Goal: Information Seeking & Learning: Learn about a topic

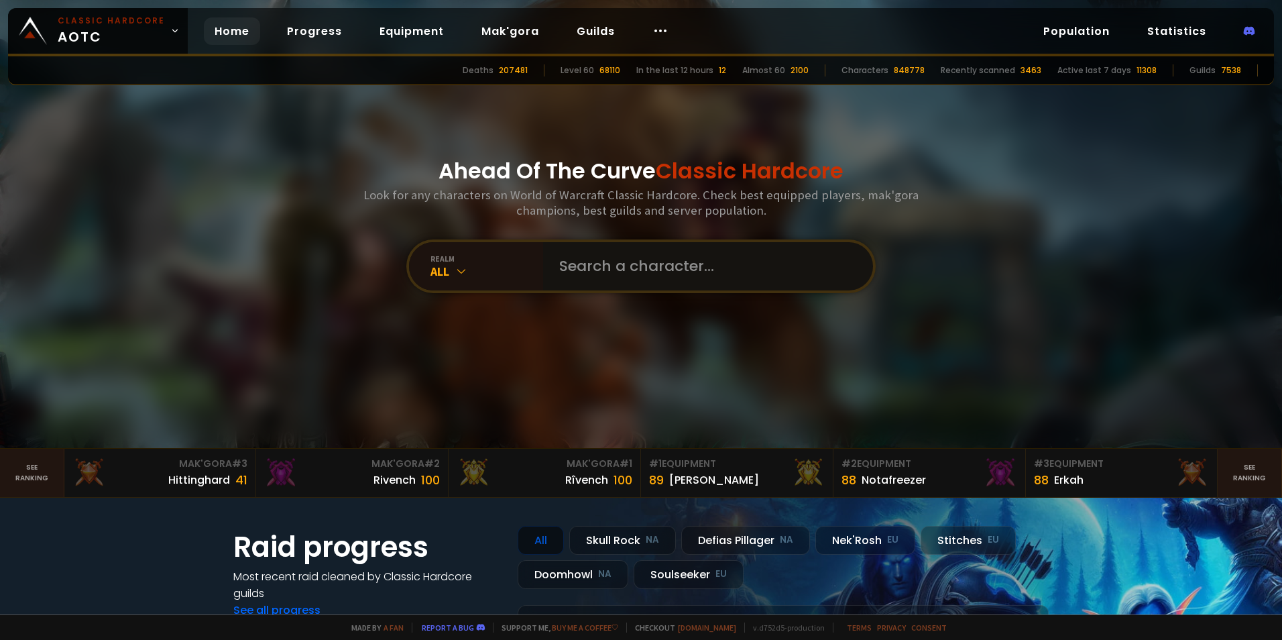
click at [551, 268] on input "text" at bounding box center [704, 266] width 306 height 48
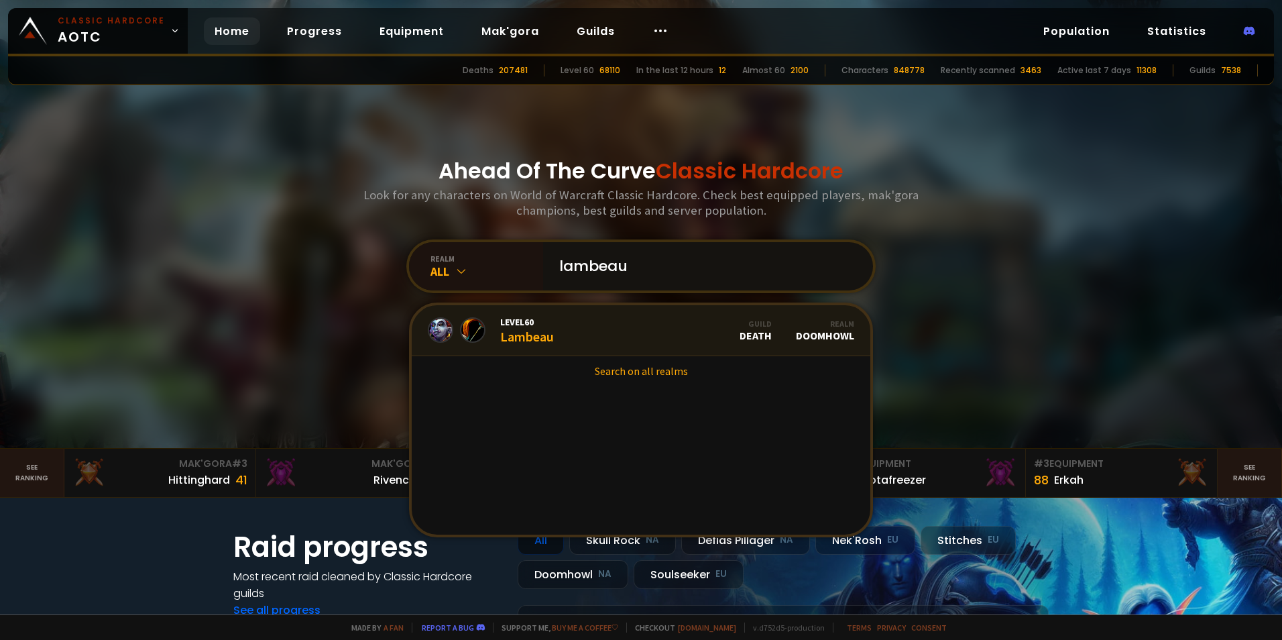
type input "lambeau"
click at [511, 337] on div "Level 60 Lambeau" at bounding box center [527, 330] width 54 height 29
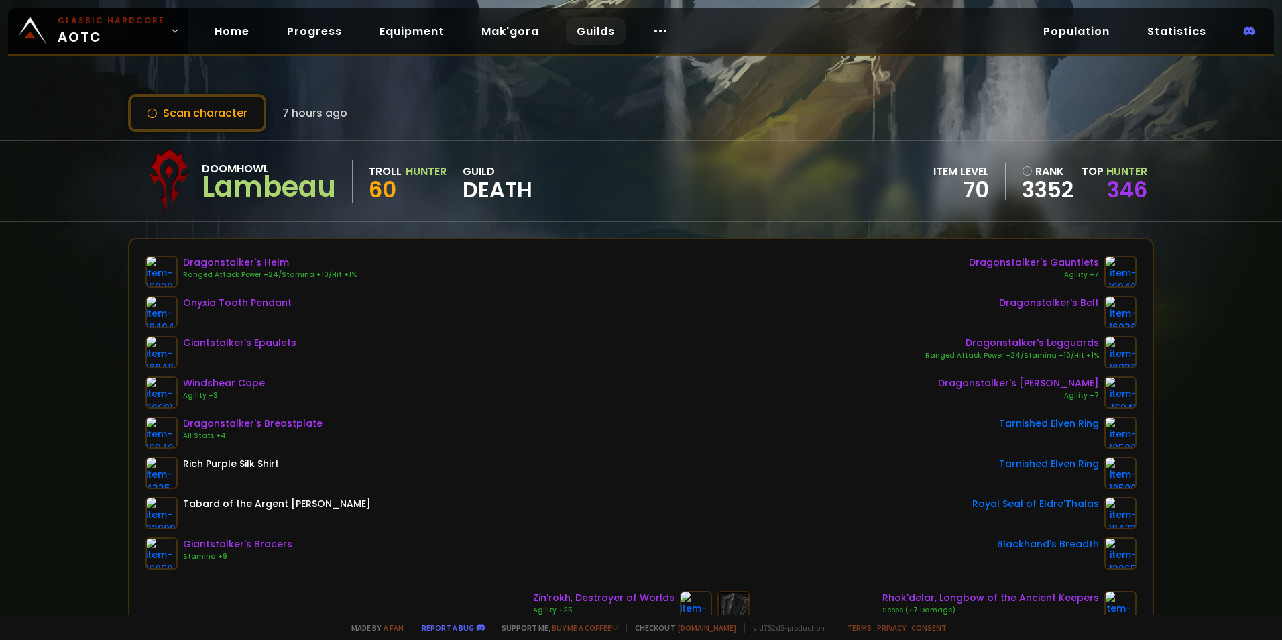
click at [588, 32] on link "Guilds" at bounding box center [596, 30] width 60 height 27
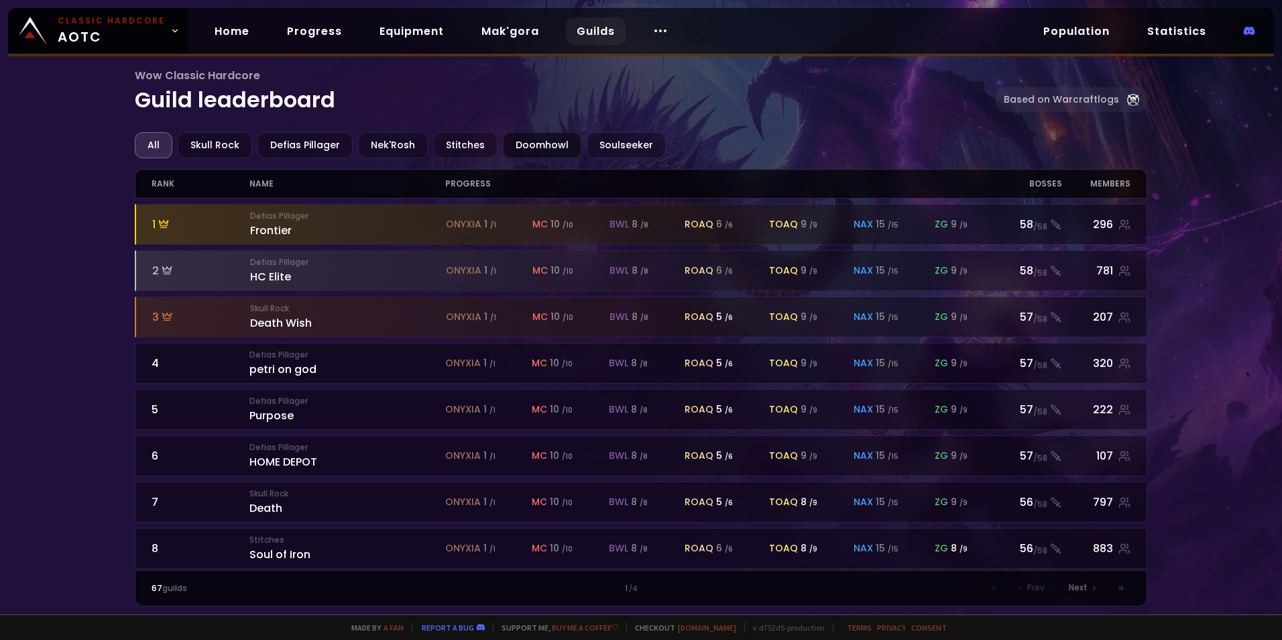
click at [505, 140] on div "Doomhowl" at bounding box center [542, 145] width 78 height 26
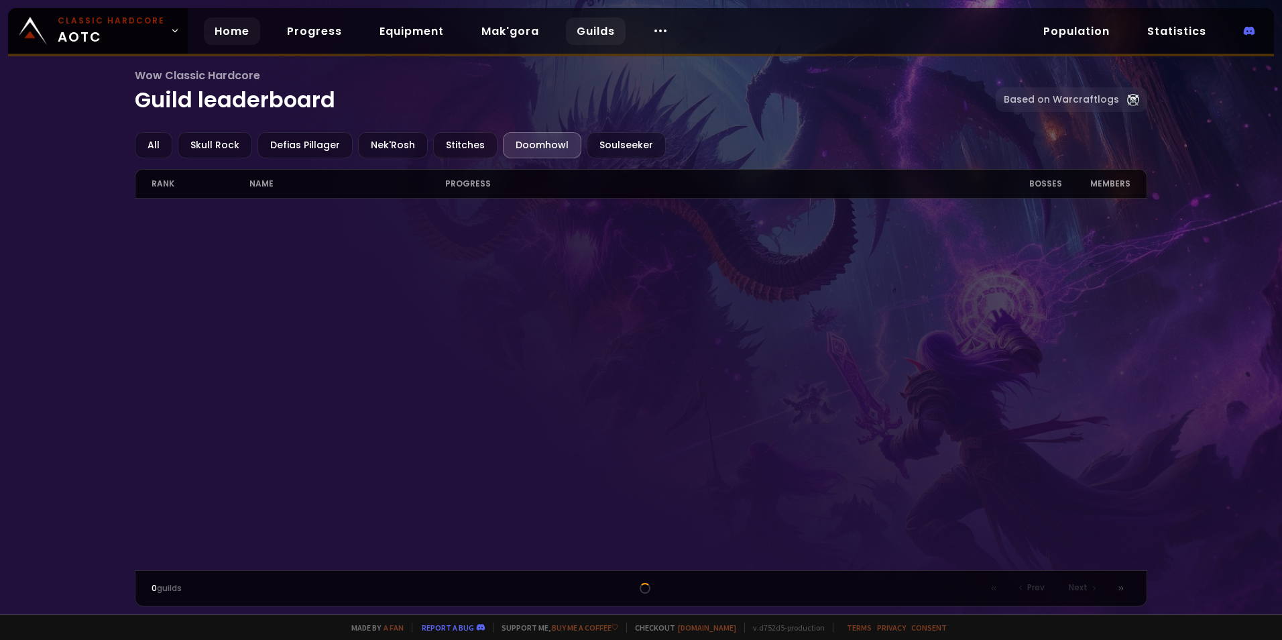
click at [227, 32] on link "Home" at bounding box center [232, 30] width 56 height 27
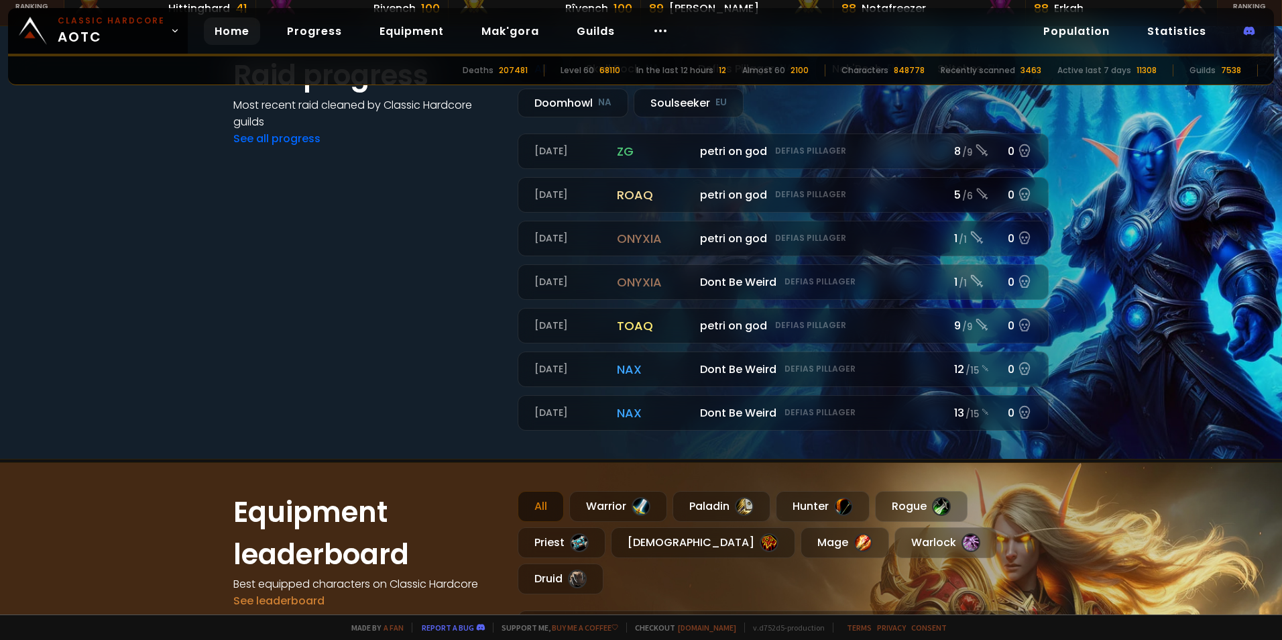
scroll to position [738, 0]
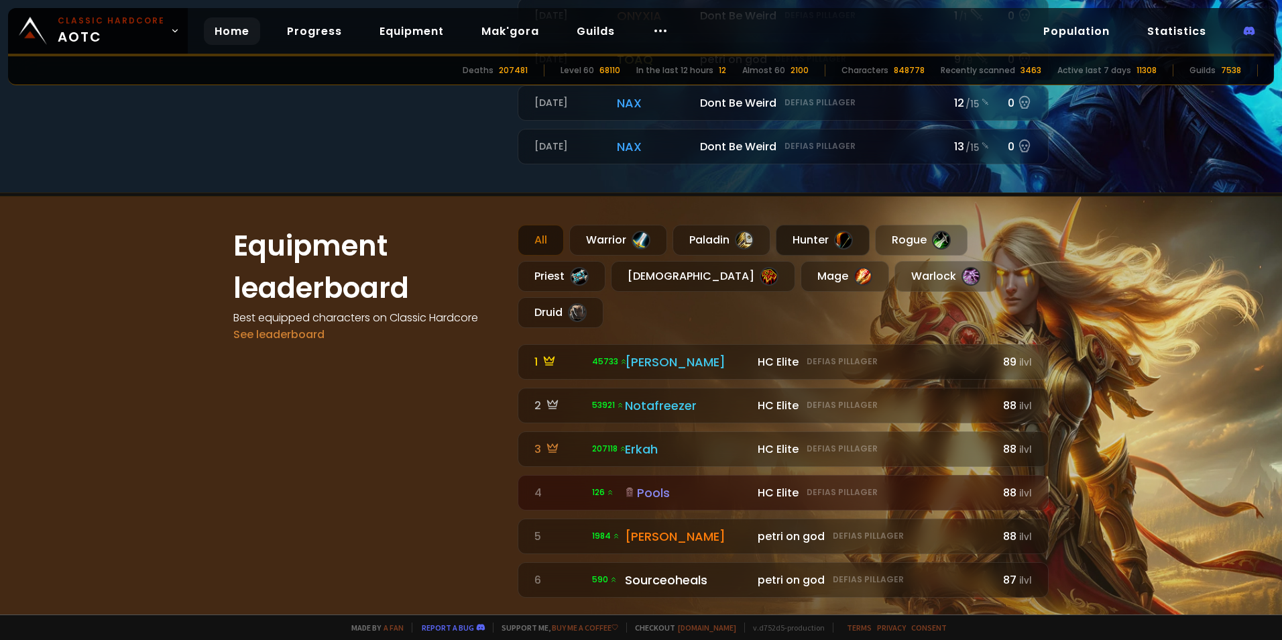
click at [824, 235] on div "Hunter" at bounding box center [823, 240] width 94 height 31
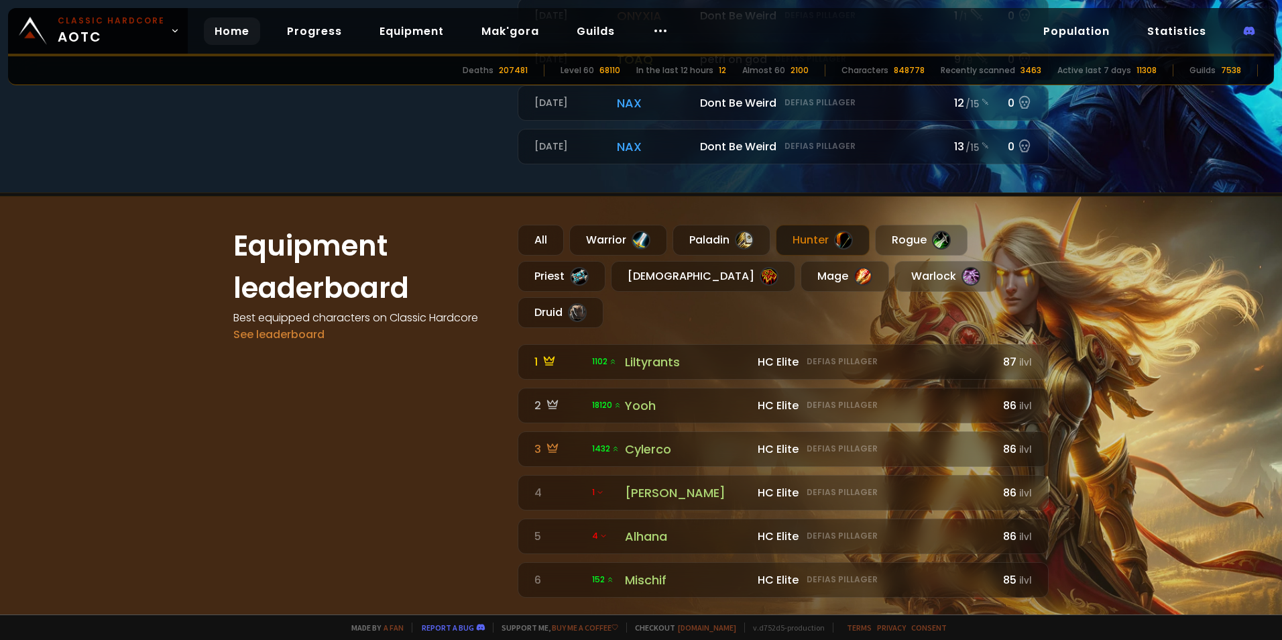
click at [803, 234] on div "Hunter" at bounding box center [823, 240] width 94 height 31
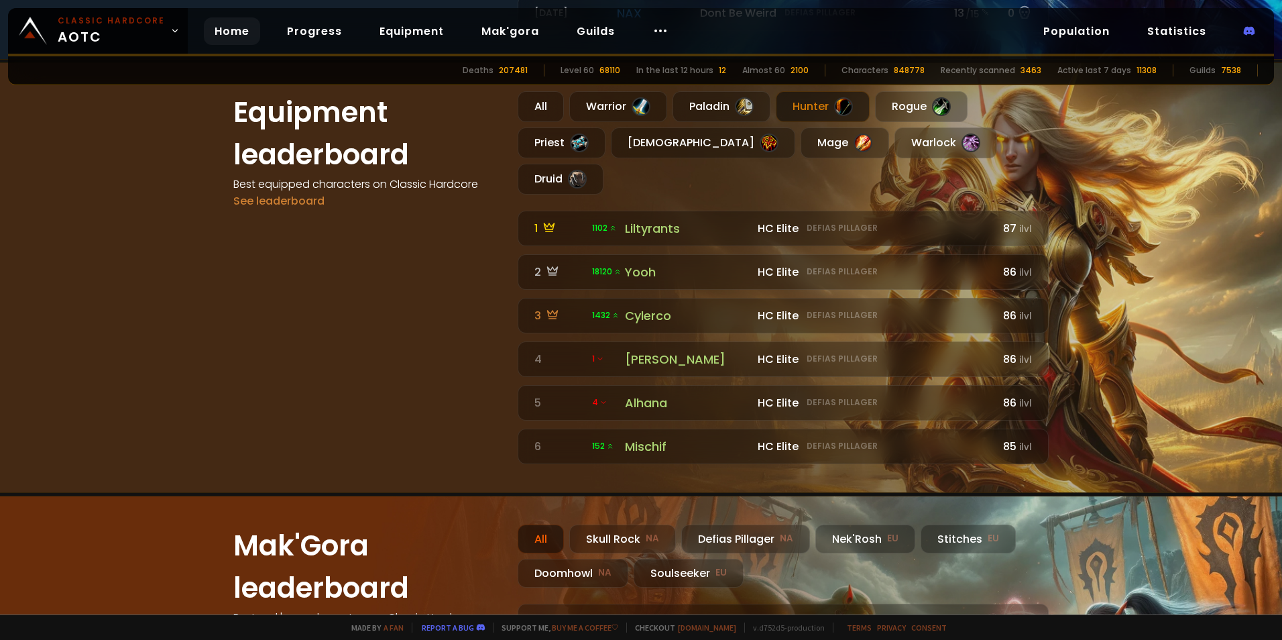
scroll to position [872, 0]
click at [278, 207] on link "See leaderboard" at bounding box center [278, 199] width 91 height 15
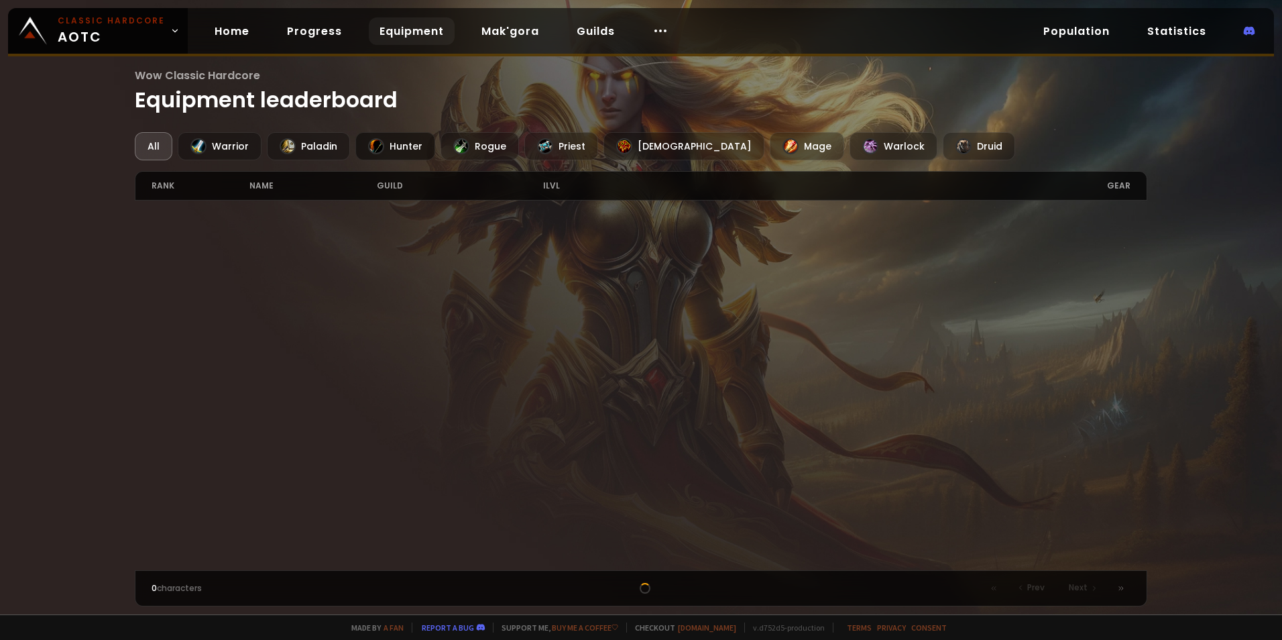
click at [410, 143] on div "Hunter" at bounding box center [395, 146] width 80 height 28
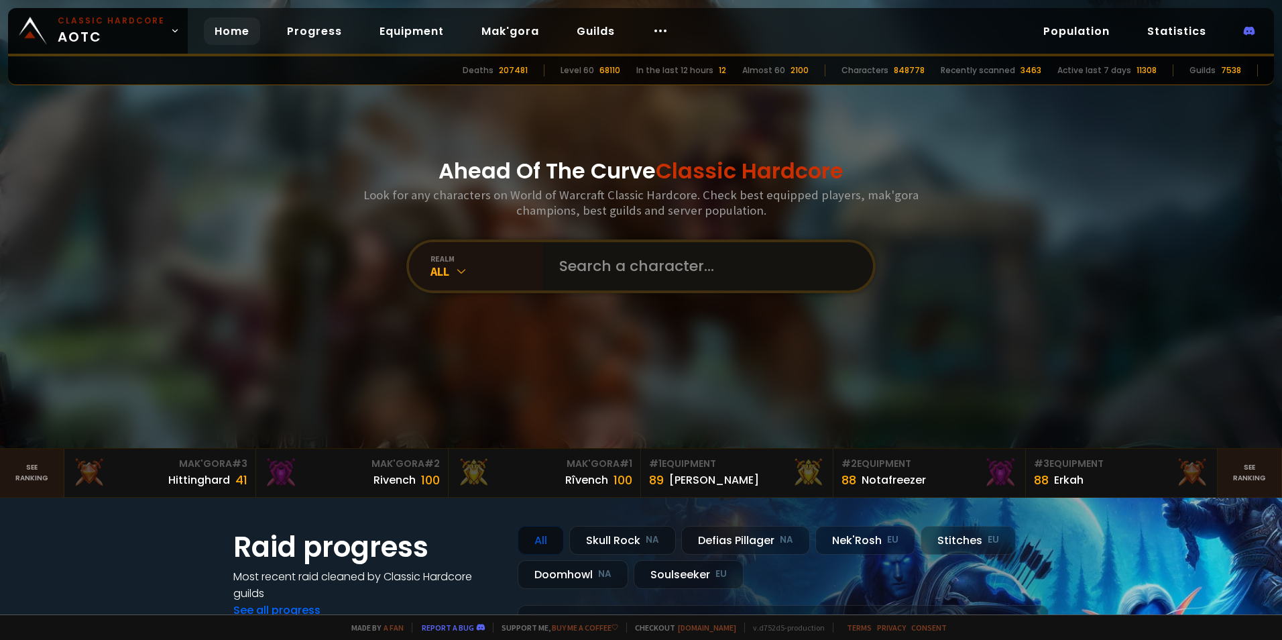
click at [629, 277] on input "text" at bounding box center [704, 266] width 306 height 48
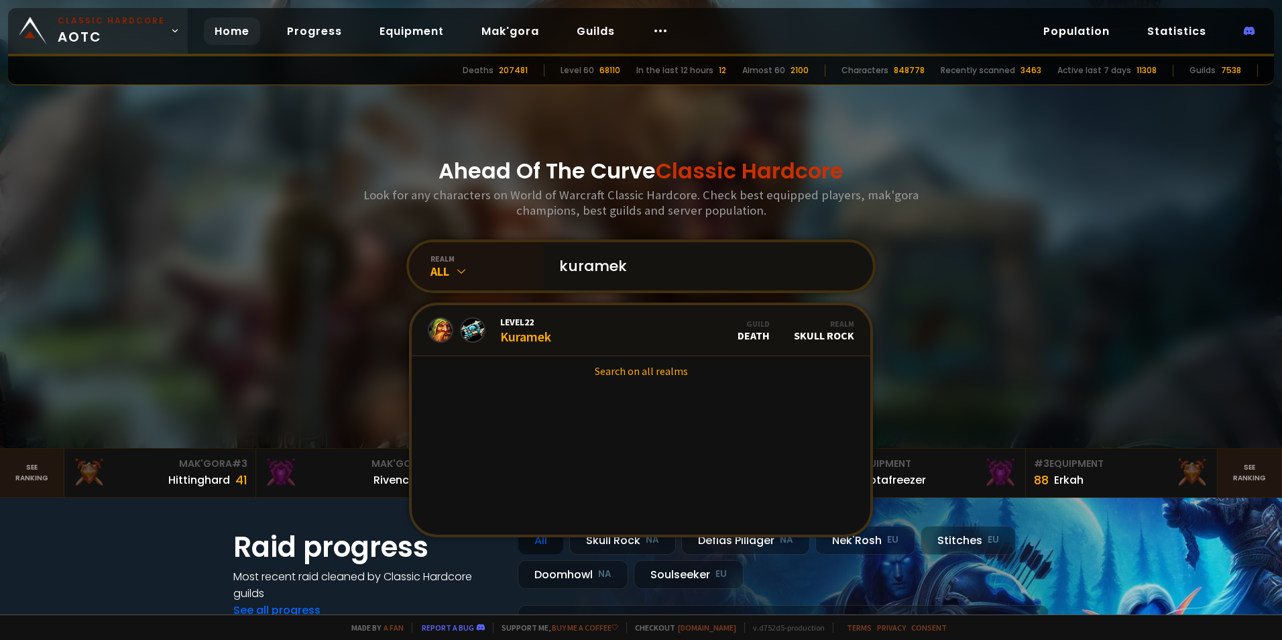
type input "kuramek"
click at [618, 371] on link "Search on all realms" at bounding box center [641, 371] width 459 height 30
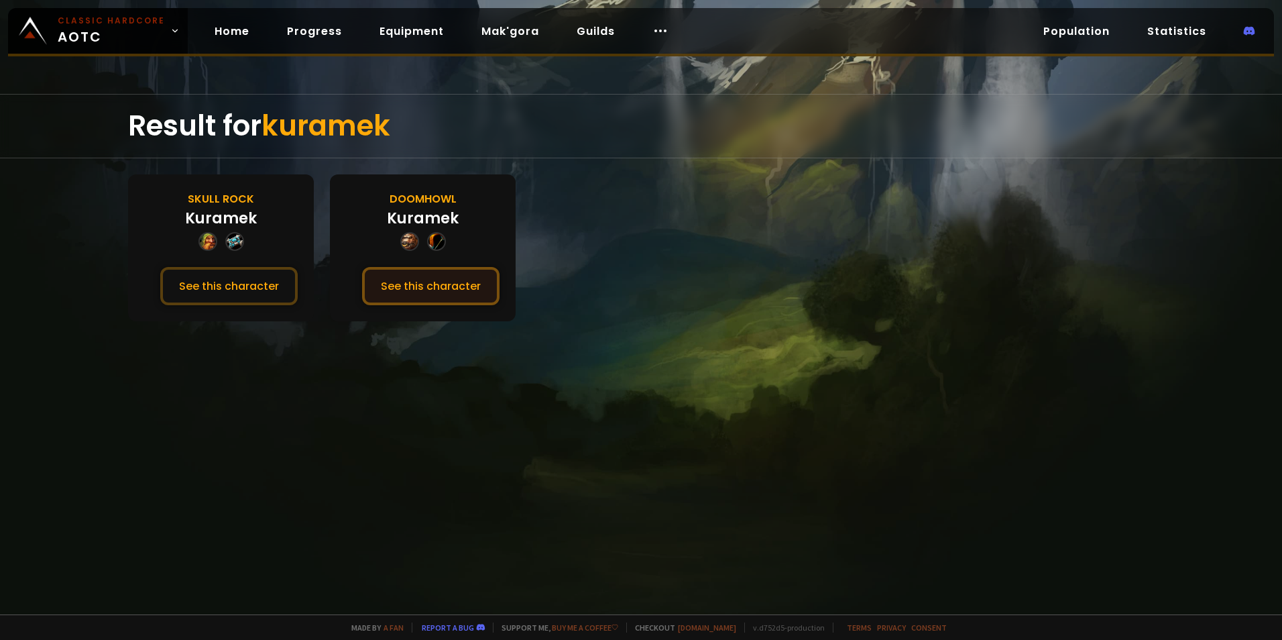
click at [439, 288] on button "See this character" at bounding box center [430, 286] width 137 height 38
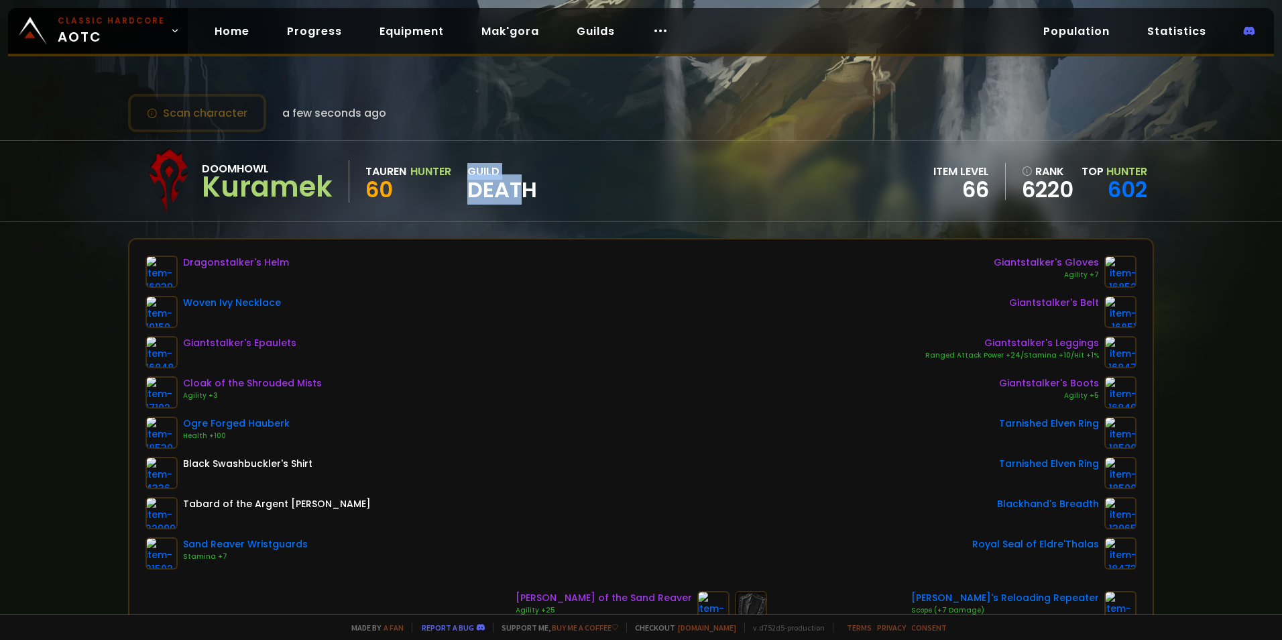
drag, startPoint x: 469, startPoint y: 170, endPoint x: 533, endPoint y: 199, distance: 70.2
click at [533, 199] on div "guild Death" at bounding box center [502, 181] width 70 height 37
click at [571, 29] on link "Guilds" at bounding box center [596, 30] width 60 height 27
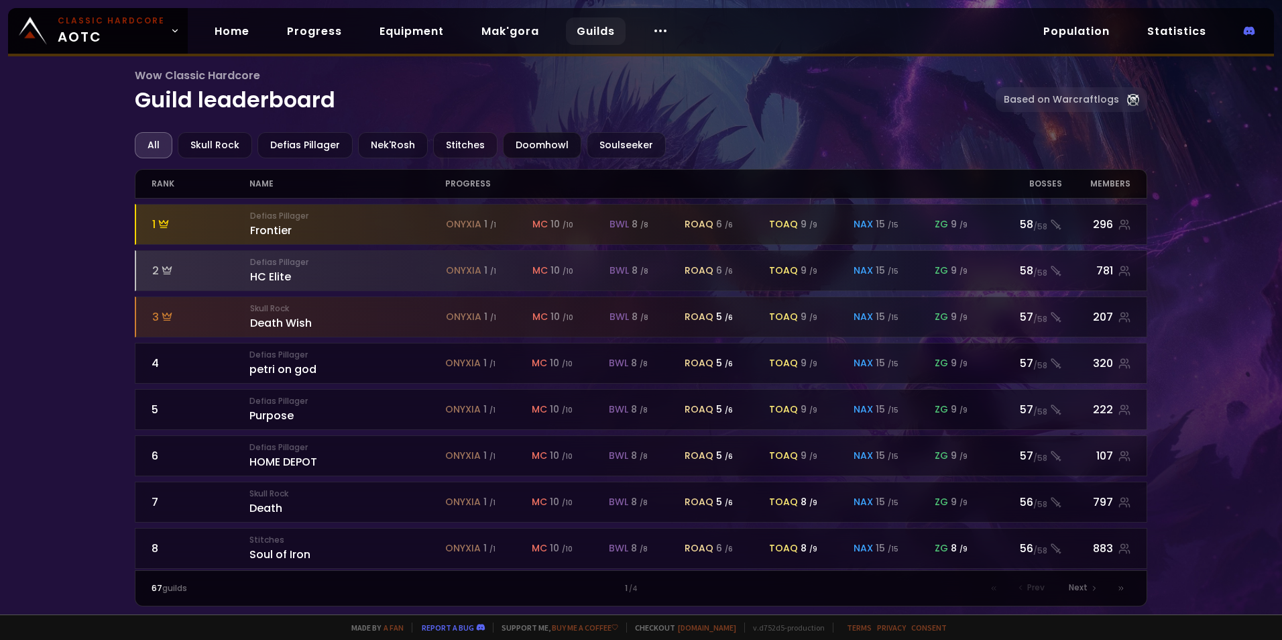
click at [531, 143] on div "Doomhowl" at bounding box center [542, 145] width 78 height 26
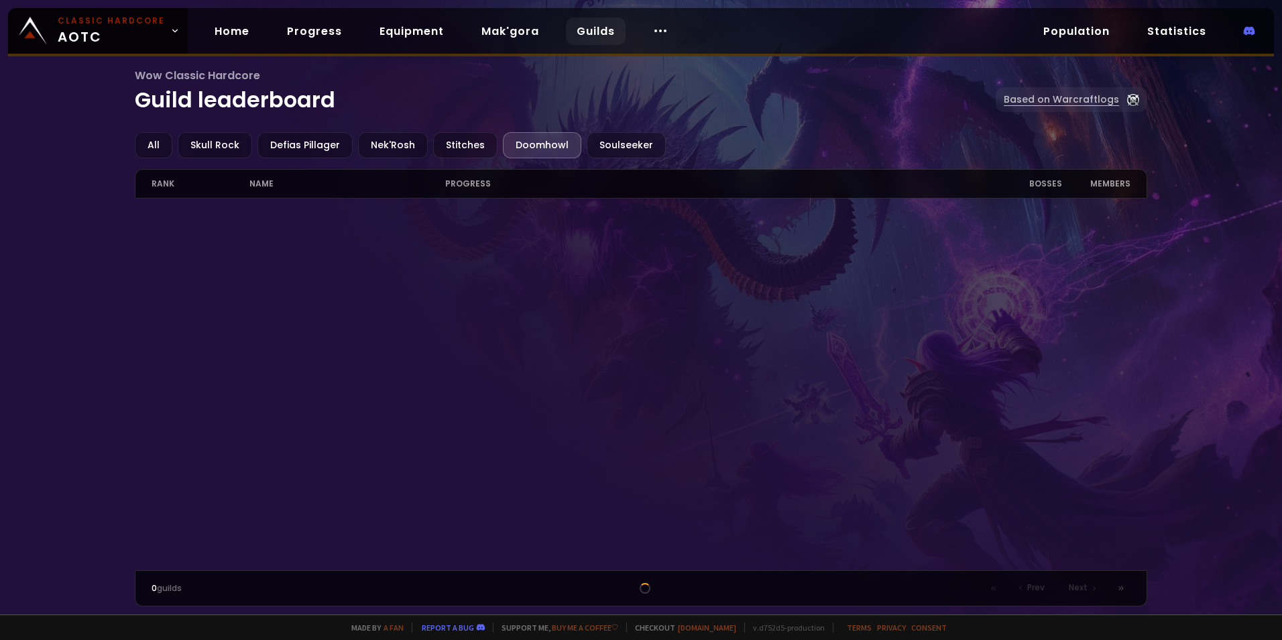
click at [1081, 95] on link "Based on Warcraftlogs" at bounding box center [1072, 99] width 152 height 25
